Goal: Transaction & Acquisition: Purchase product/service

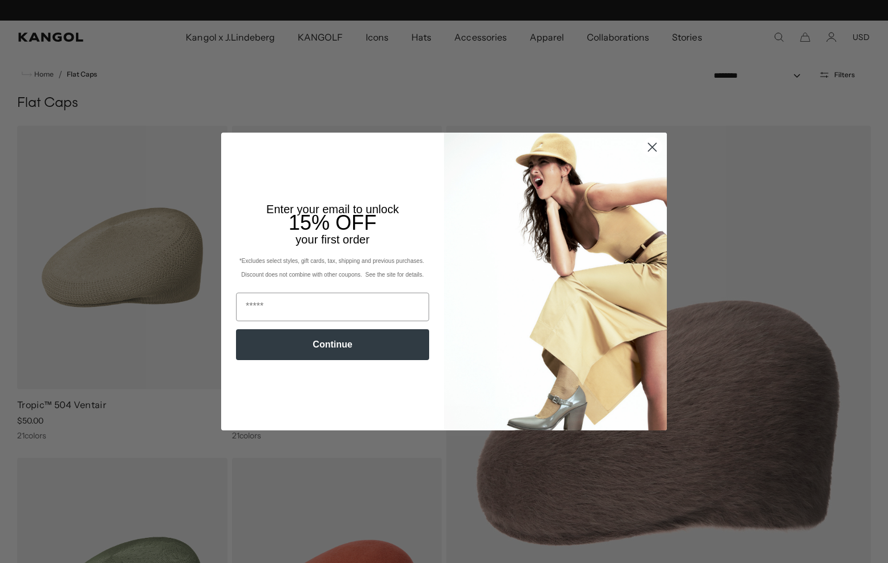
scroll to position [0, 235]
click at [652, 145] on circle "Close dialog" at bounding box center [652, 147] width 19 height 19
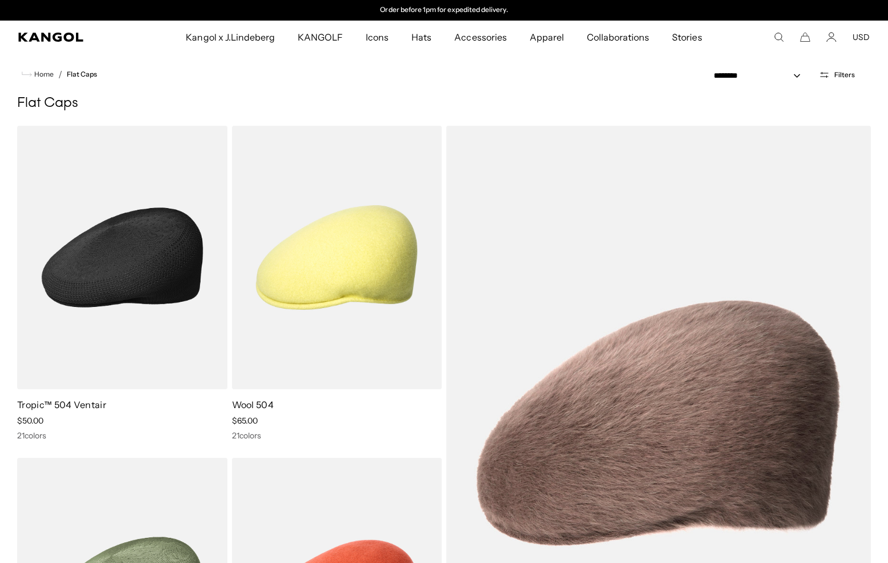
click at [76, 227] on img at bounding box center [122, 258] width 210 height 264
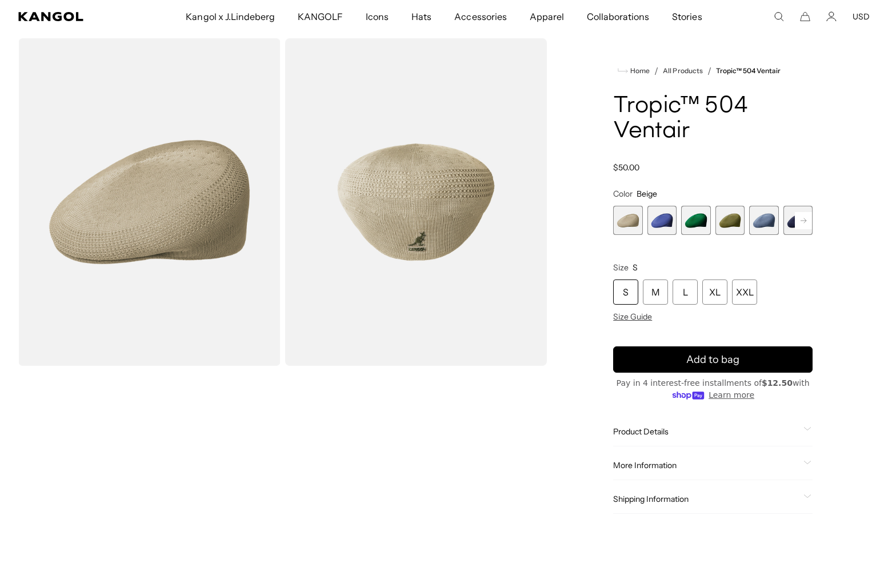
scroll to position [41, 0]
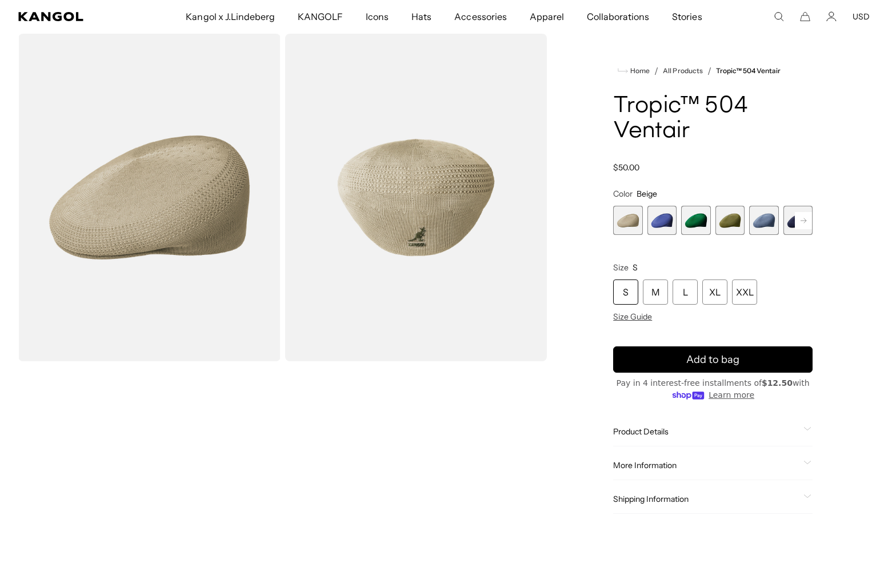
click at [804, 217] on rect at bounding box center [803, 220] width 17 height 17
click at [768, 222] on span "6 of 22" at bounding box center [763, 220] width 29 height 29
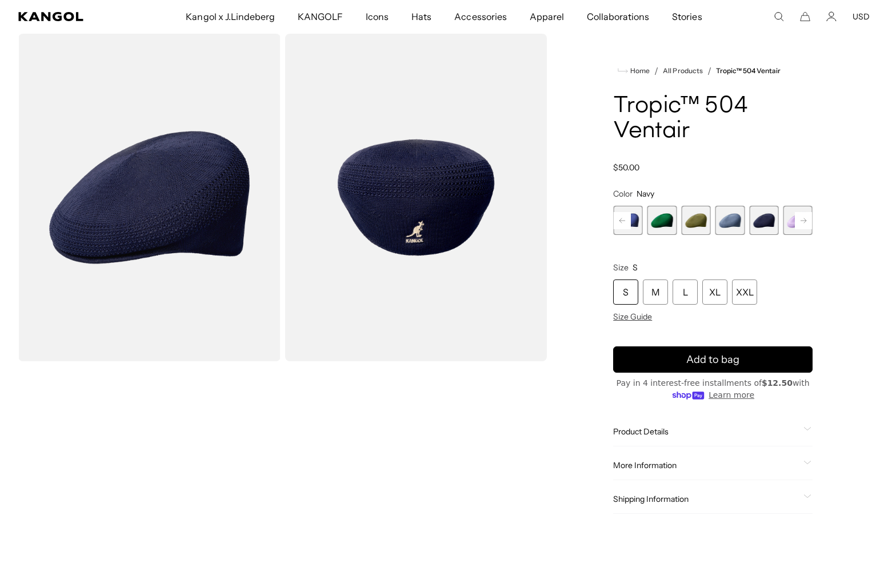
click at [804, 226] on rect at bounding box center [803, 220] width 17 height 17
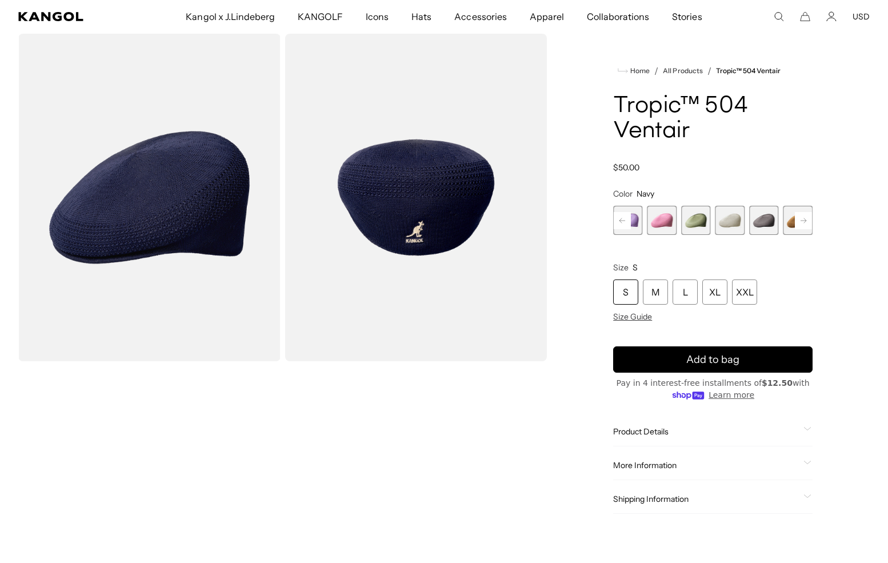
click at [804, 226] on rect at bounding box center [803, 220] width 17 height 17
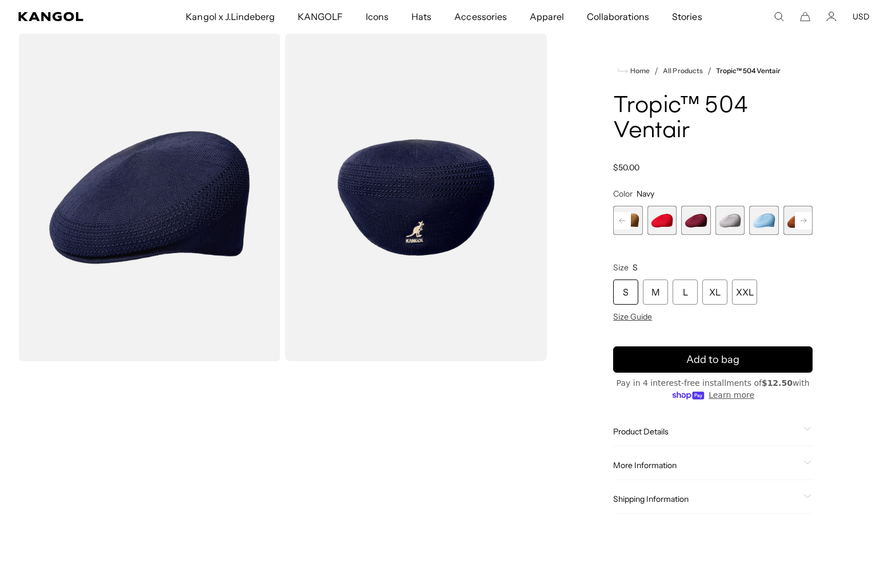
click at [804, 226] on rect at bounding box center [803, 220] width 17 height 17
click at [741, 220] on span "18 of 22" at bounding box center [730, 220] width 29 height 29
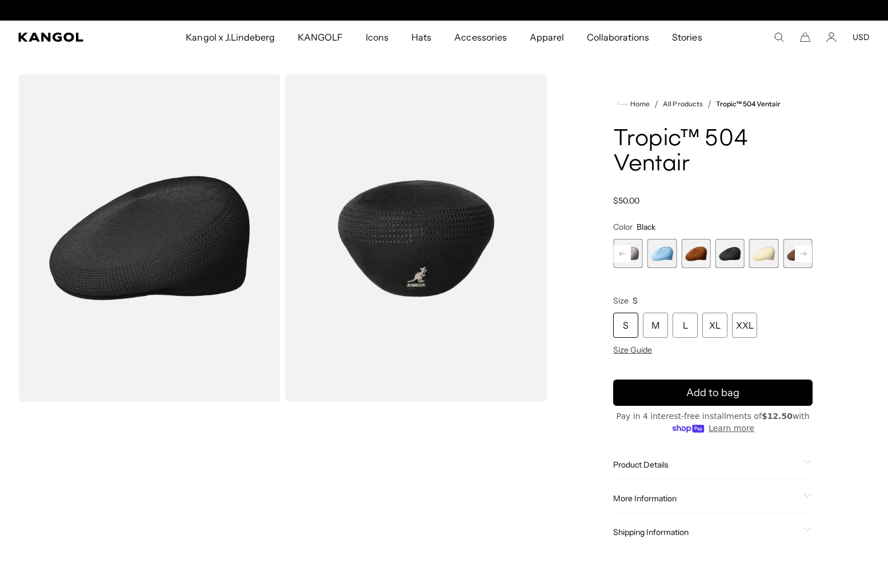
scroll to position [0, 235]
